Goal: Book appointment/travel/reservation

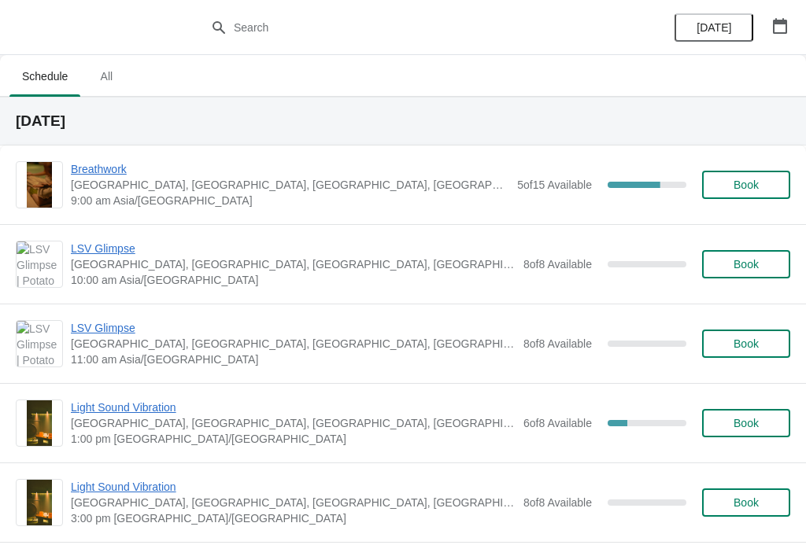
click at [118, 162] on span "Breathwork" at bounding box center [290, 169] width 438 height 16
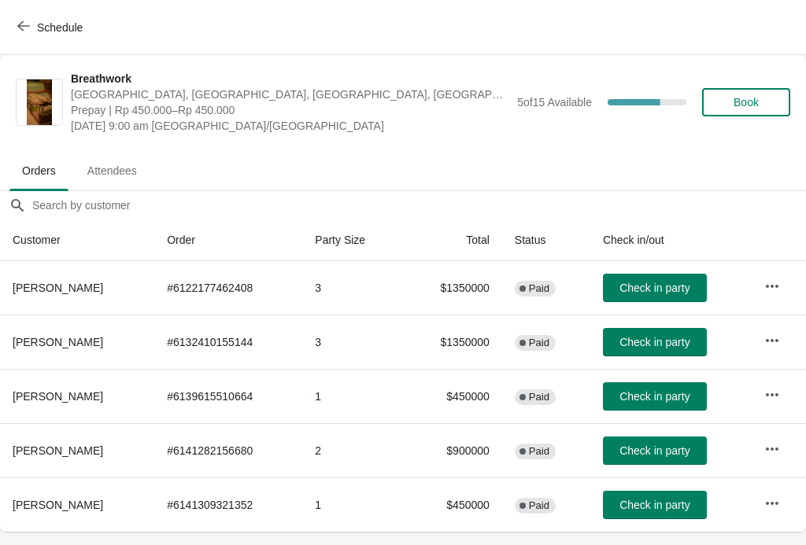
click at [646, 286] on span "Check in party" at bounding box center [654, 288] width 70 height 13
click at [671, 338] on span "Check in party" at bounding box center [654, 342] width 70 height 13
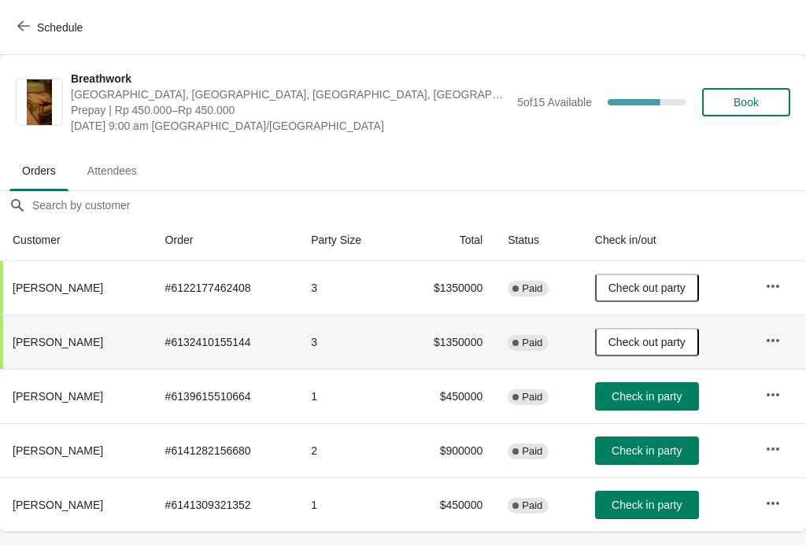
click at [758, 113] on button "Book" at bounding box center [746, 102] width 88 height 28
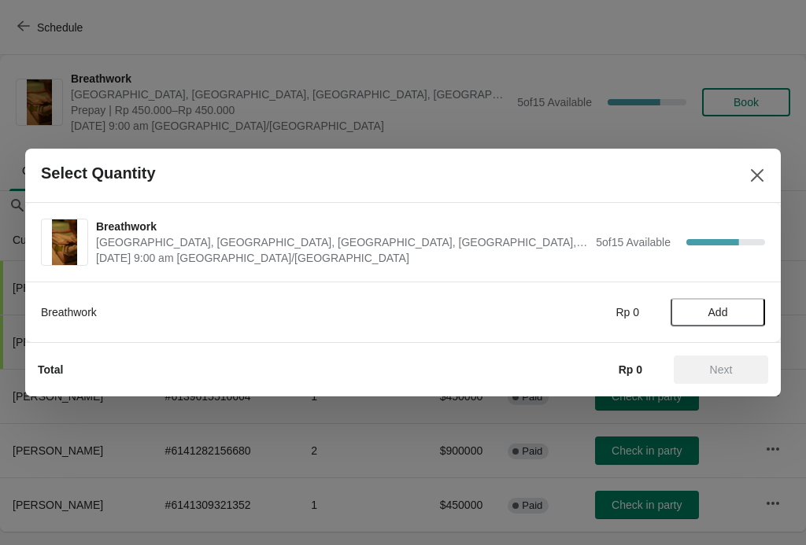
click at [731, 325] on button "Add" at bounding box center [717, 312] width 94 height 28
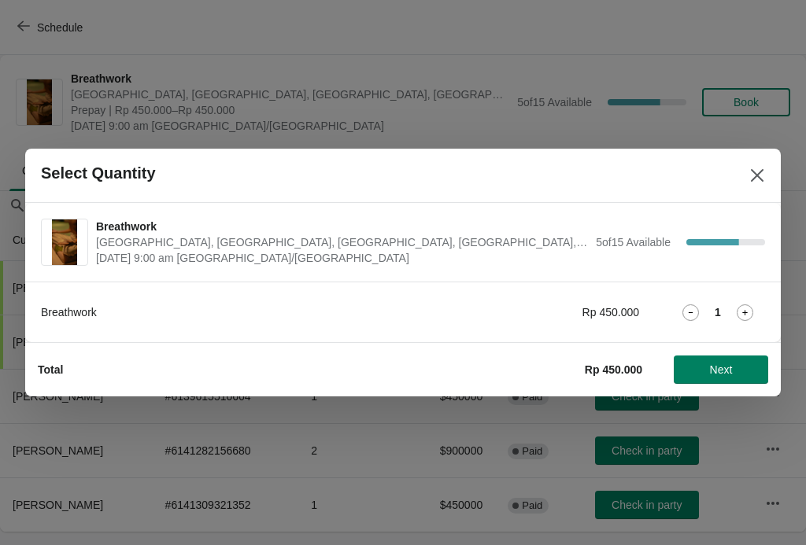
click at [745, 308] on icon at bounding box center [744, 312] width 17 height 17
click at [721, 371] on span "Next" at bounding box center [721, 369] width 23 height 13
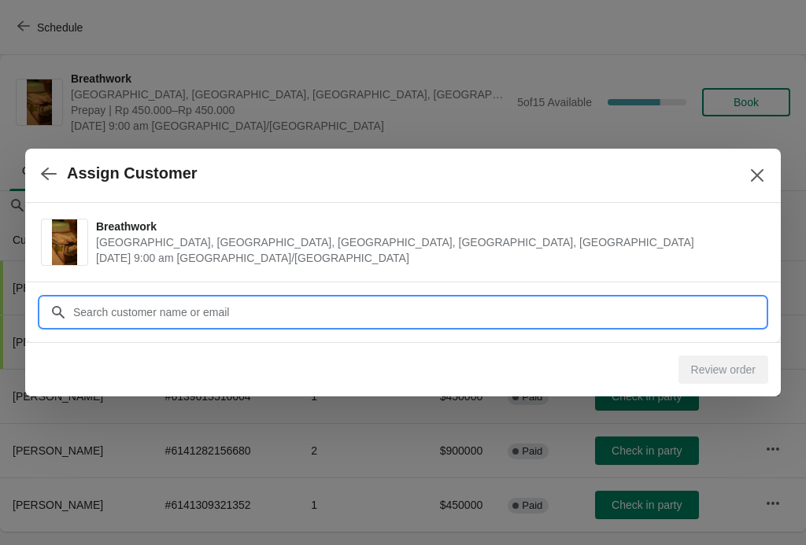
click at [504, 309] on input "Customer" at bounding box center [418, 312] width 692 height 28
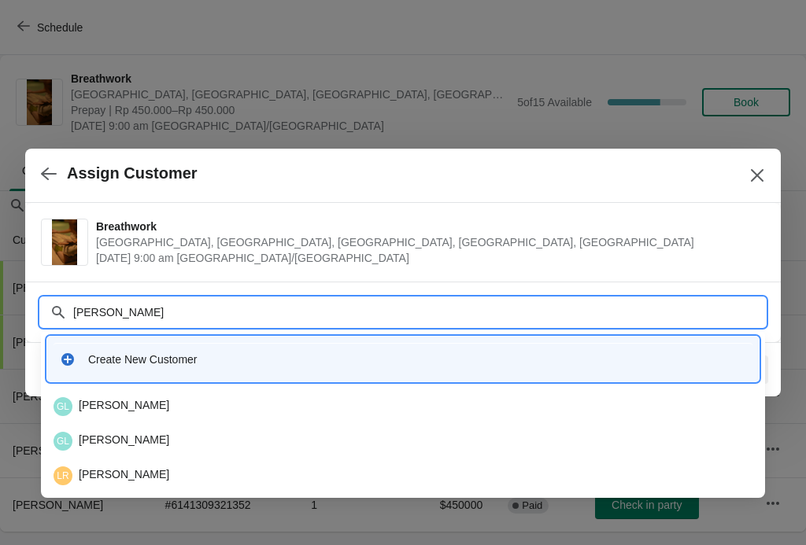
click at [368, 307] on input "[PERSON_NAME]" at bounding box center [418, 312] width 692 height 28
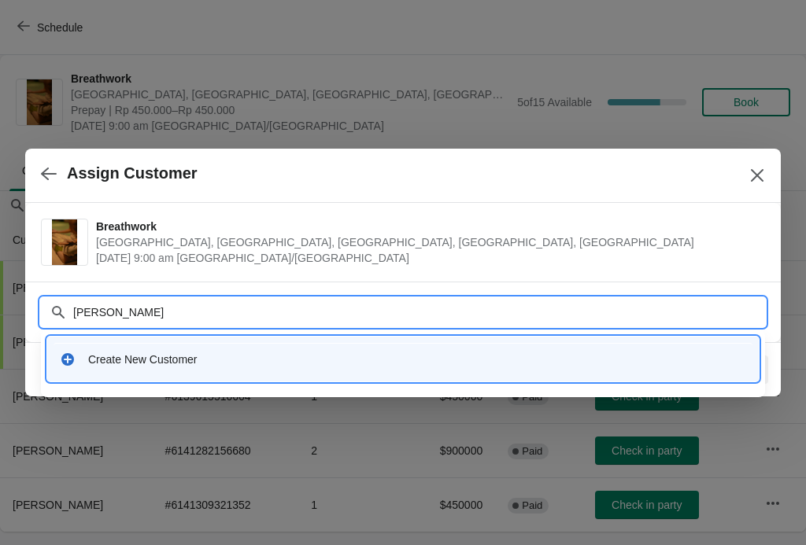
type input "[PERSON_NAME]’"
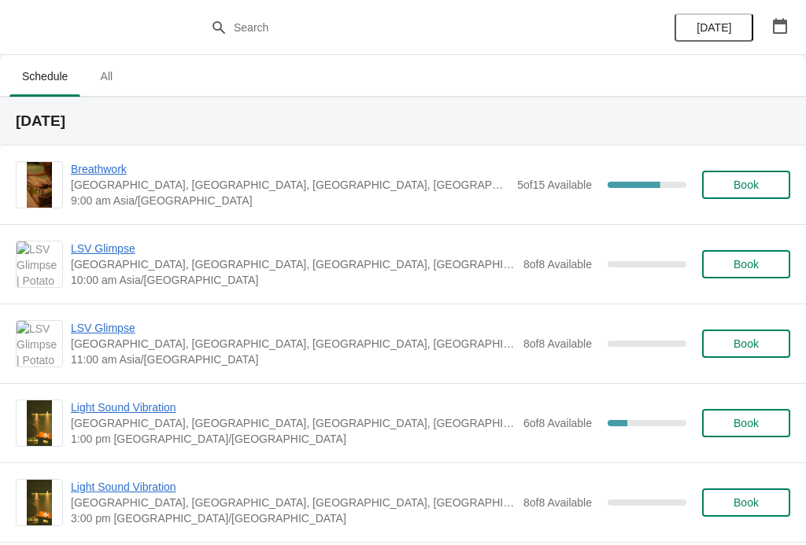
click at [758, 194] on button "Book" at bounding box center [746, 185] width 88 height 28
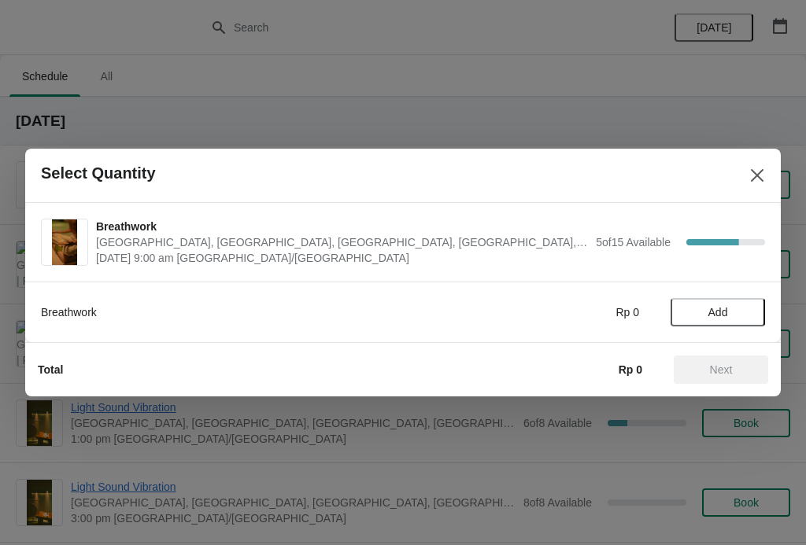
click at [757, 164] on button "Close" at bounding box center [757, 175] width 28 height 28
